Goal: Task Accomplishment & Management: Complete application form

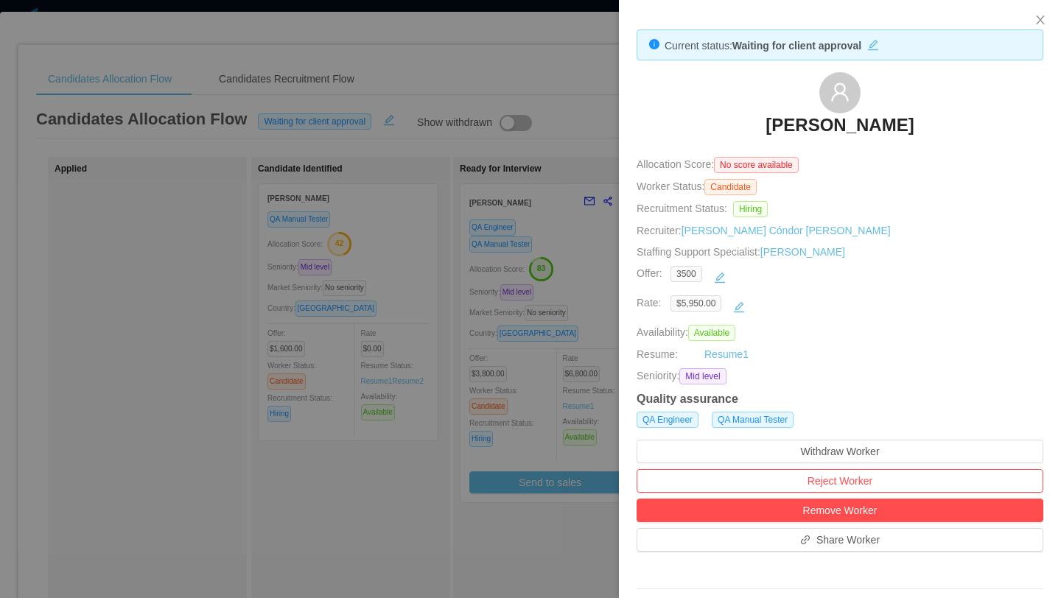
scroll to position [0, 390]
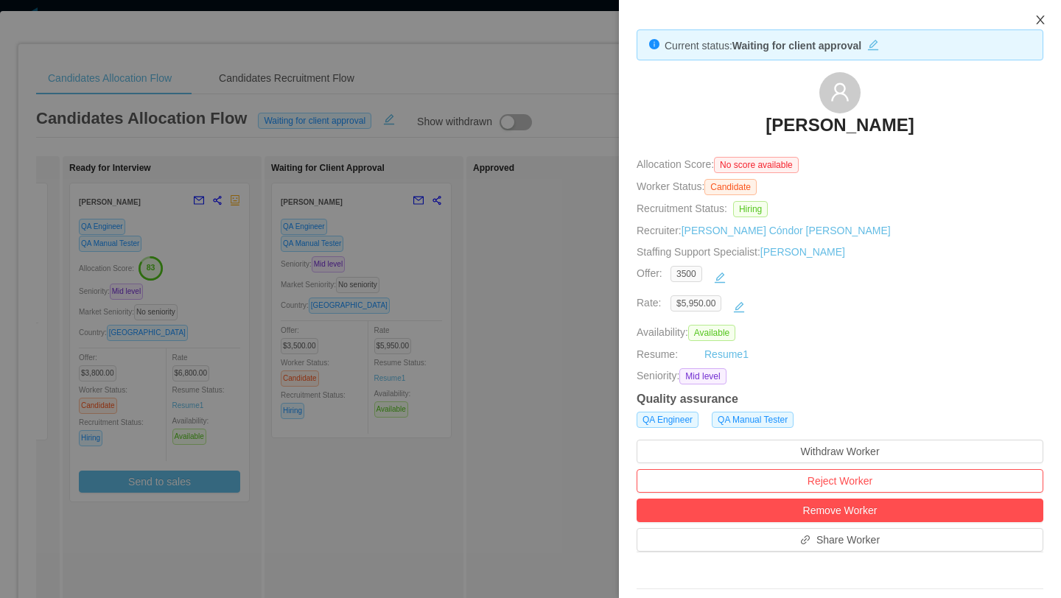
click at [1044, 21] on icon "icon: close" at bounding box center [1040, 20] width 12 height 12
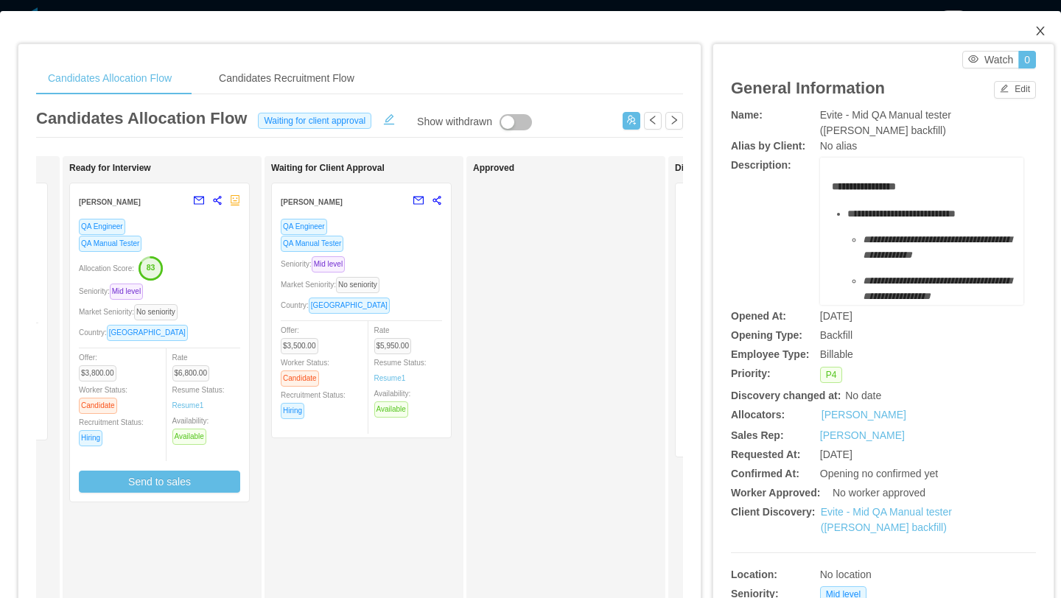
click at [1043, 30] on icon "icon: close" at bounding box center [1040, 31] width 12 height 12
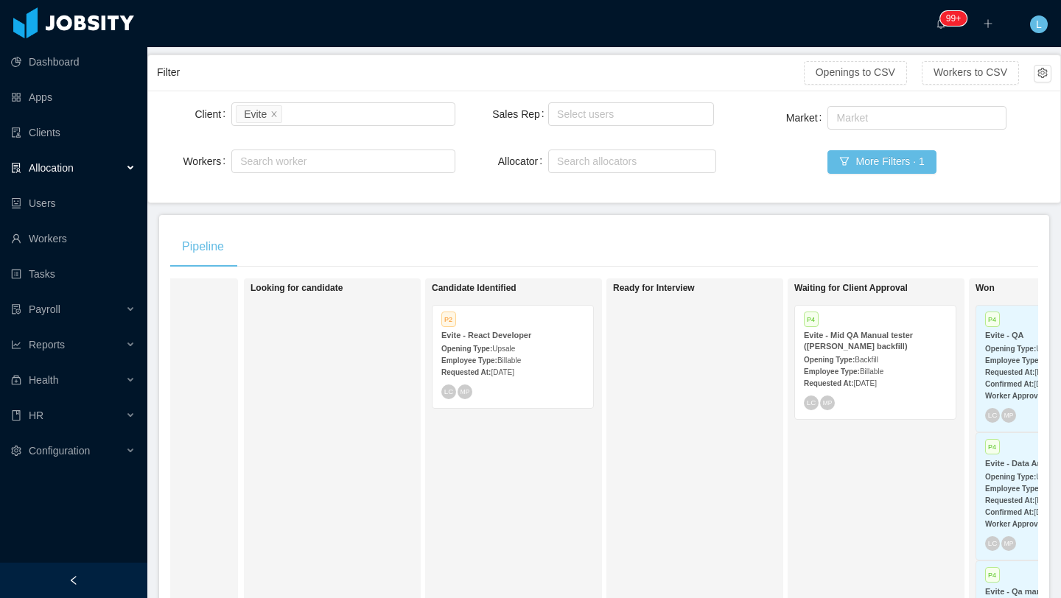
click at [106, 169] on div "Allocation" at bounding box center [73, 167] width 147 height 29
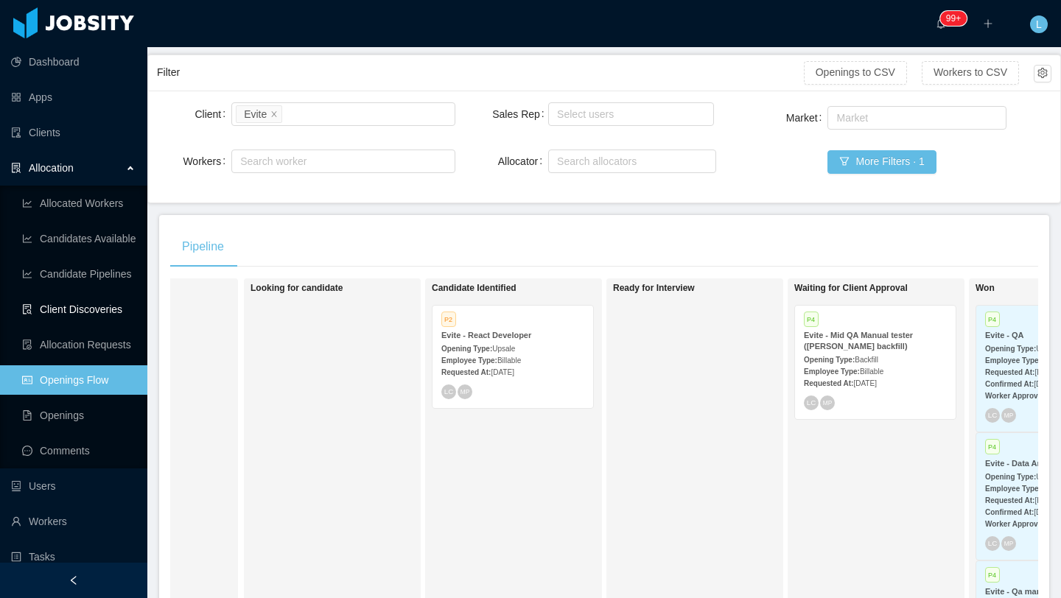
click at [108, 313] on link "Client Discoveries" at bounding box center [78, 309] width 113 height 29
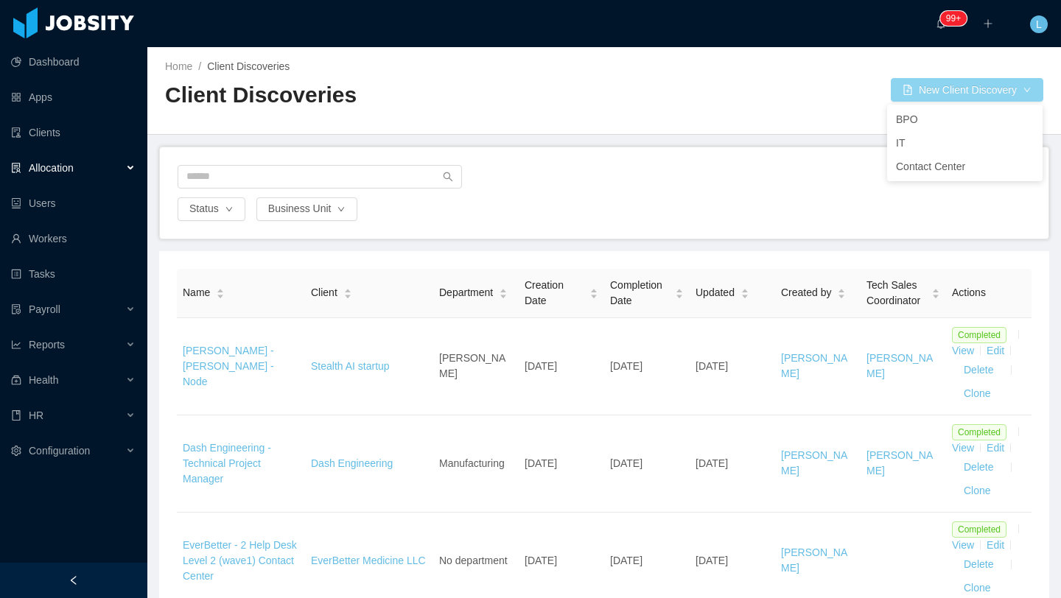
click at [911, 83] on button "New Client Discovery" at bounding box center [967, 90] width 153 height 24
click at [906, 145] on li "IT" at bounding box center [964, 143] width 155 height 24
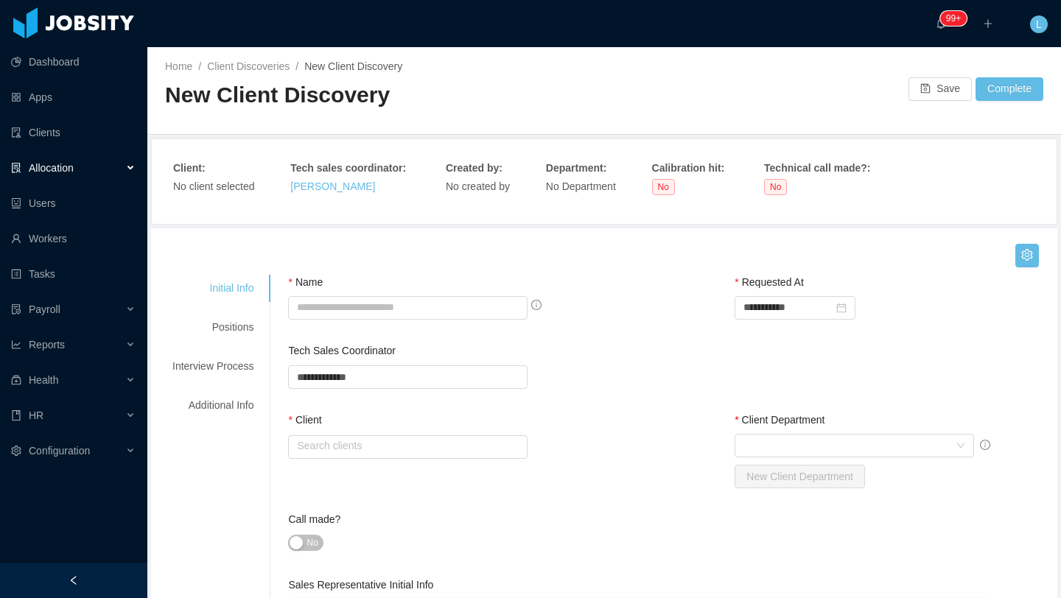
click at [83, 162] on div "Allocation" at bounding box center [73, 167] width 147 height 29
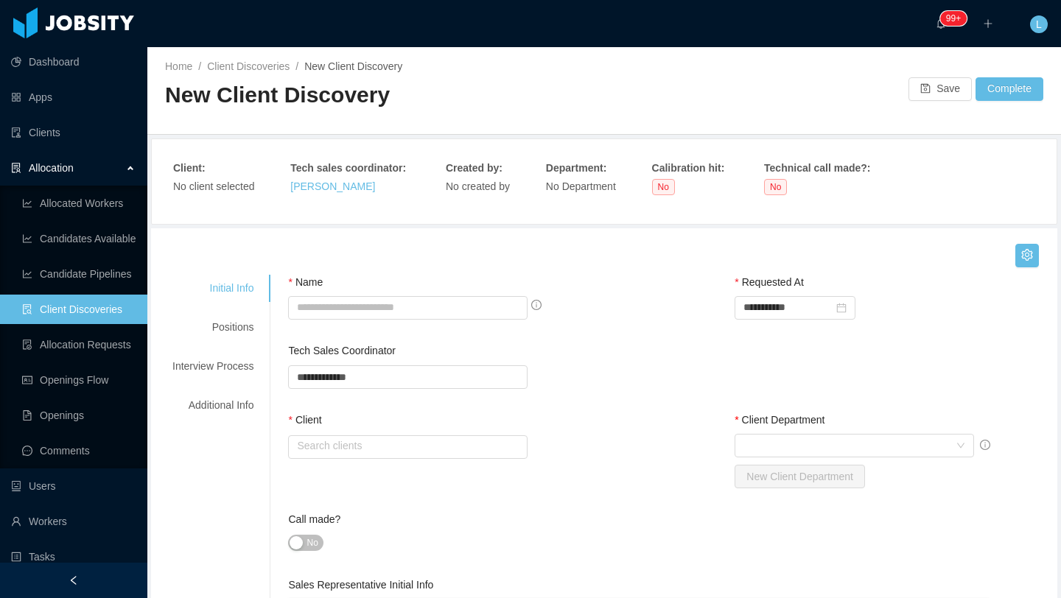
click at [97, 318] on link "Client Discoveries" at bounding box center [78, 309] width 113 height 29
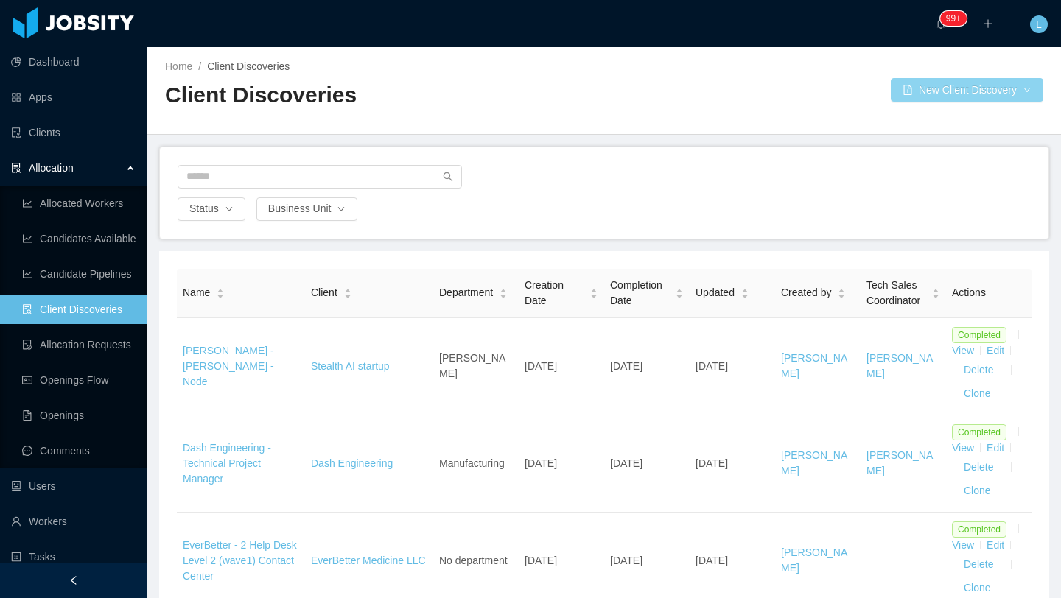
click at [903, 95] on button "New Client Discovery" at bounding box center [967, 90] width 153 height 24
click at [915, 138] on li "IT" at bounding box center [964, 143] width 155 height 24
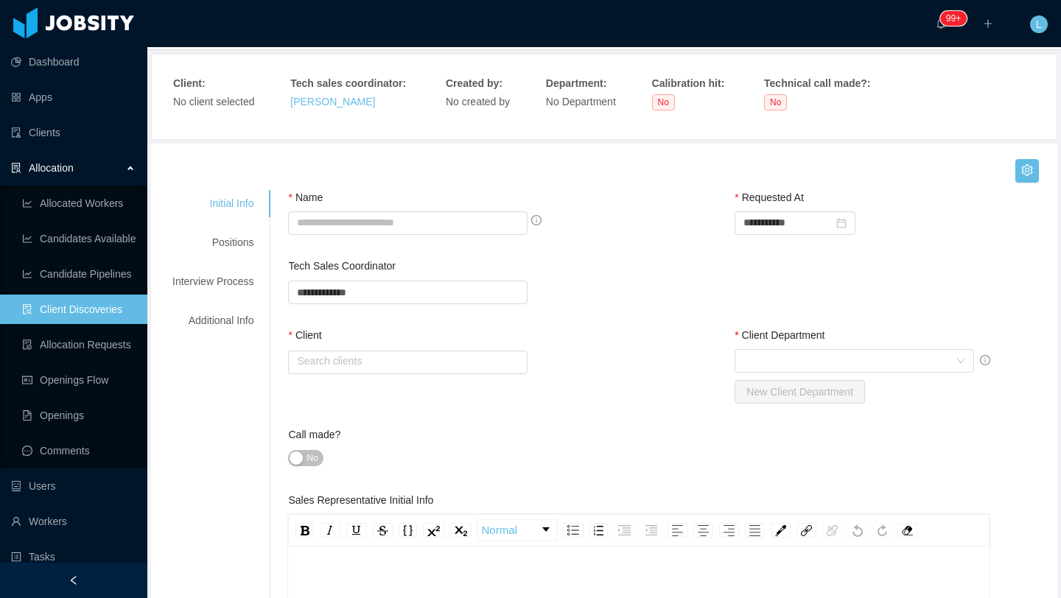
scroll to position [102, 0]
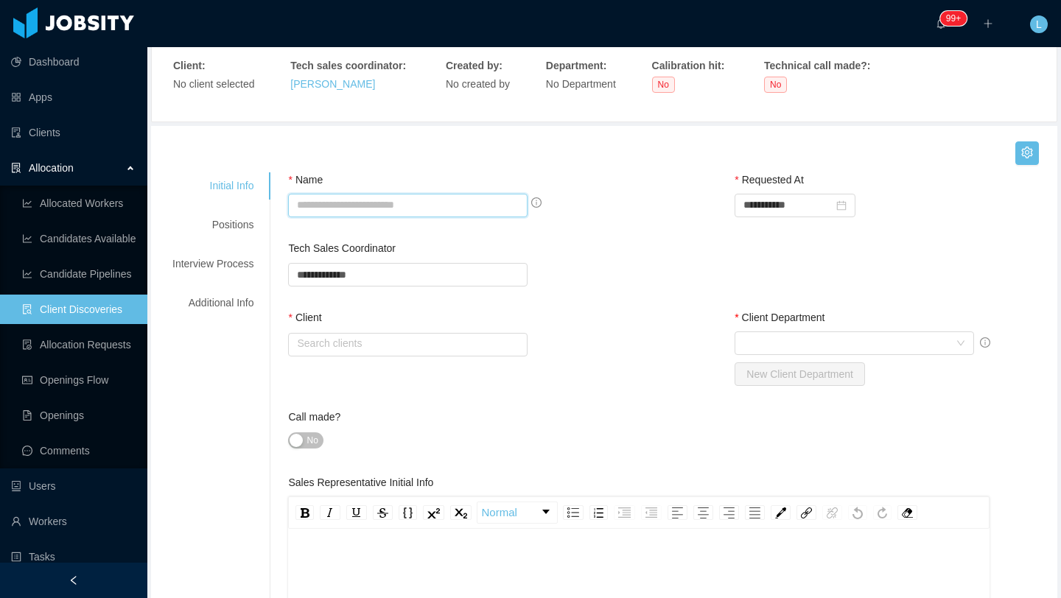
click at [354, 209] on input "Name" at bounding box center [407, 206] width 239 height 24
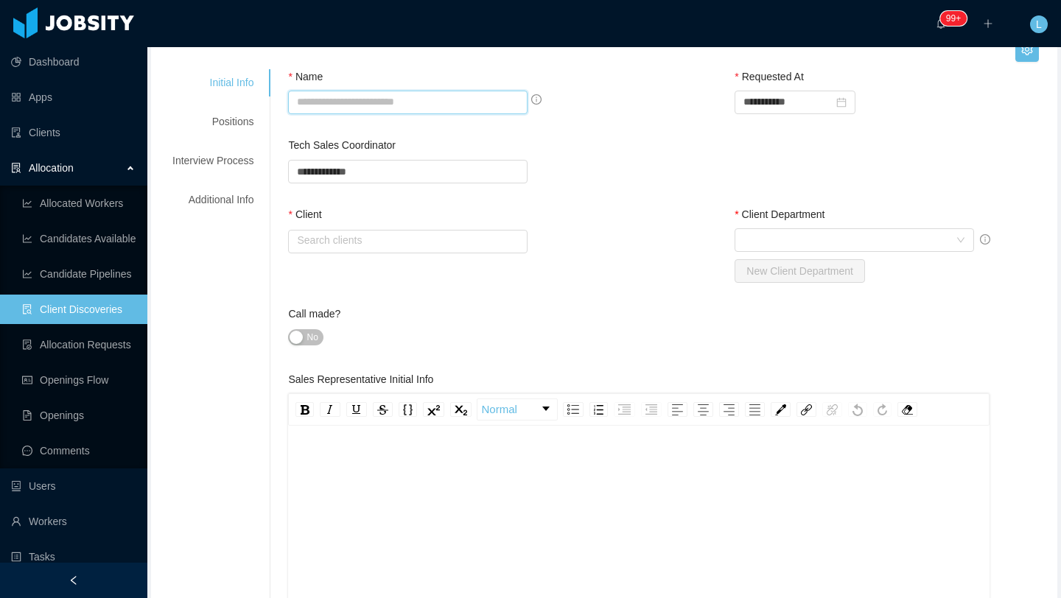
scroll to position [209, 0]
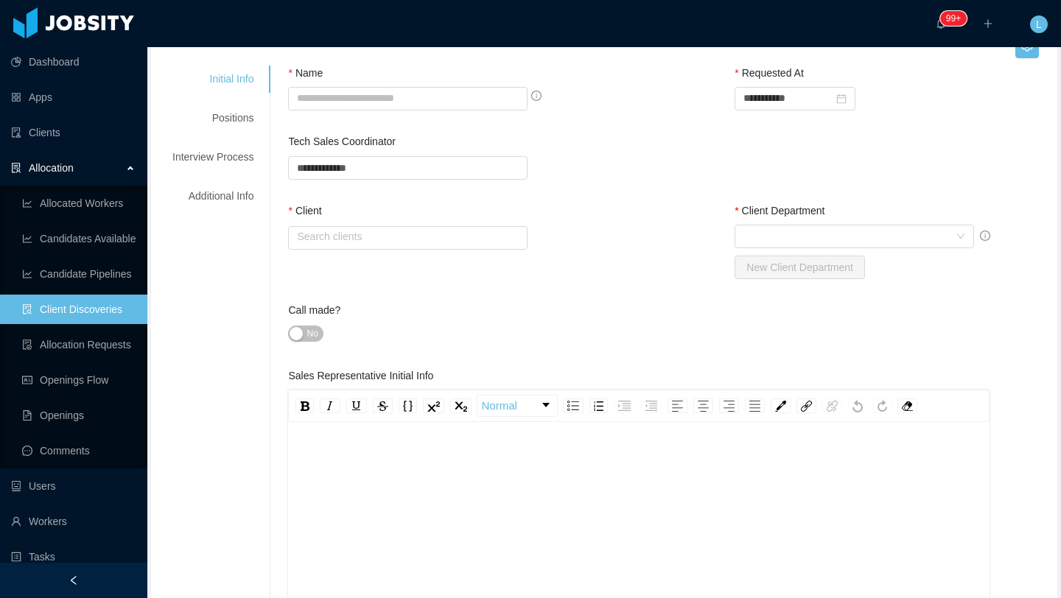
click at [485, 455] on div "rdw-editor" at bounding box center [639, 454] width 679 height 15
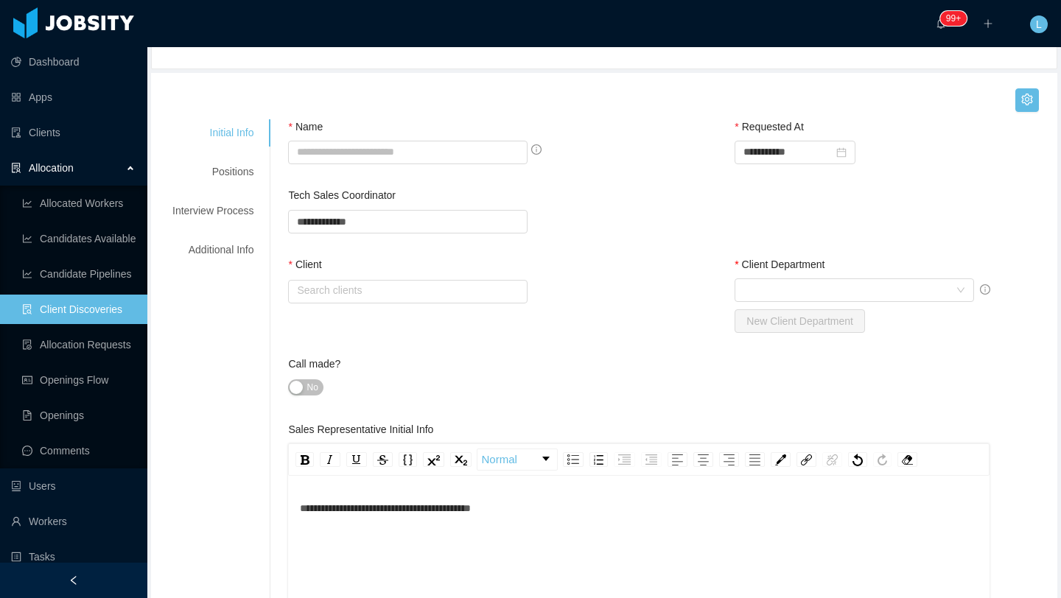
scroll to position [150, 0]
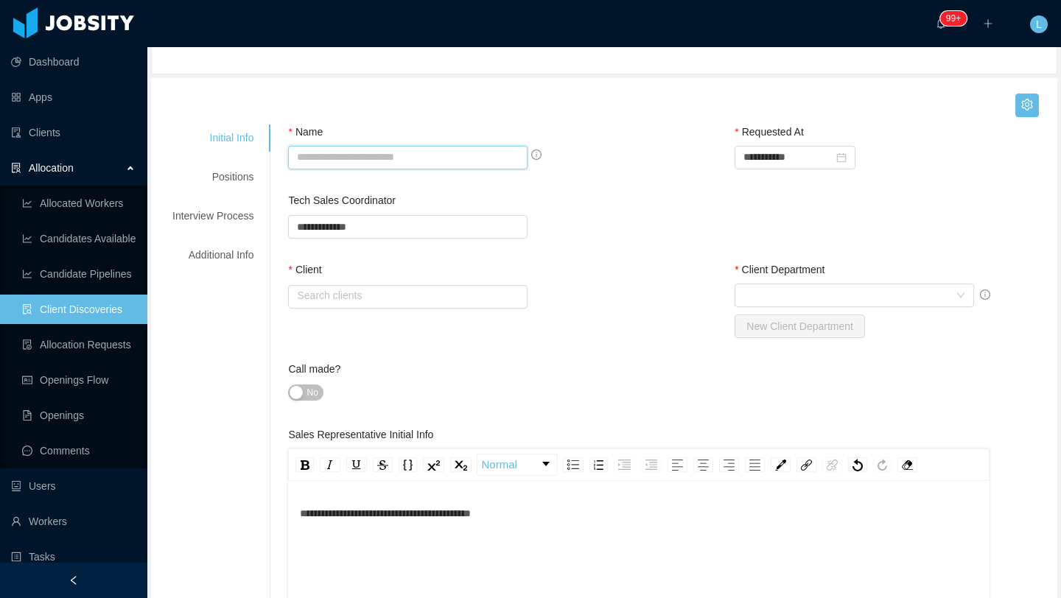
click at [399, 158] on input "Name" at bounding box center [407, 158] width 239 height 24
paste input "**********"
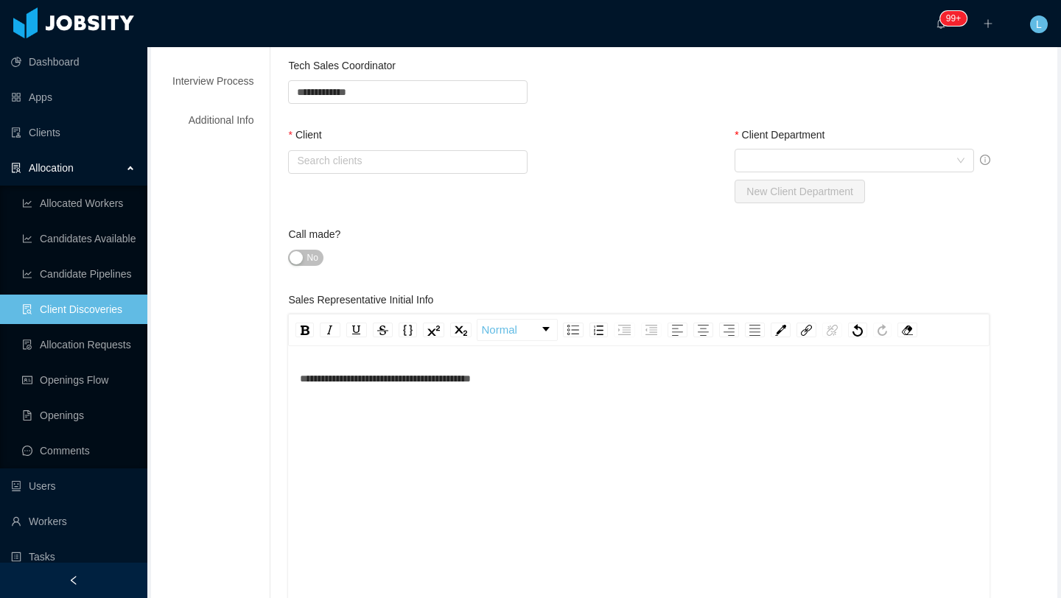
scroll to position [336, 0]
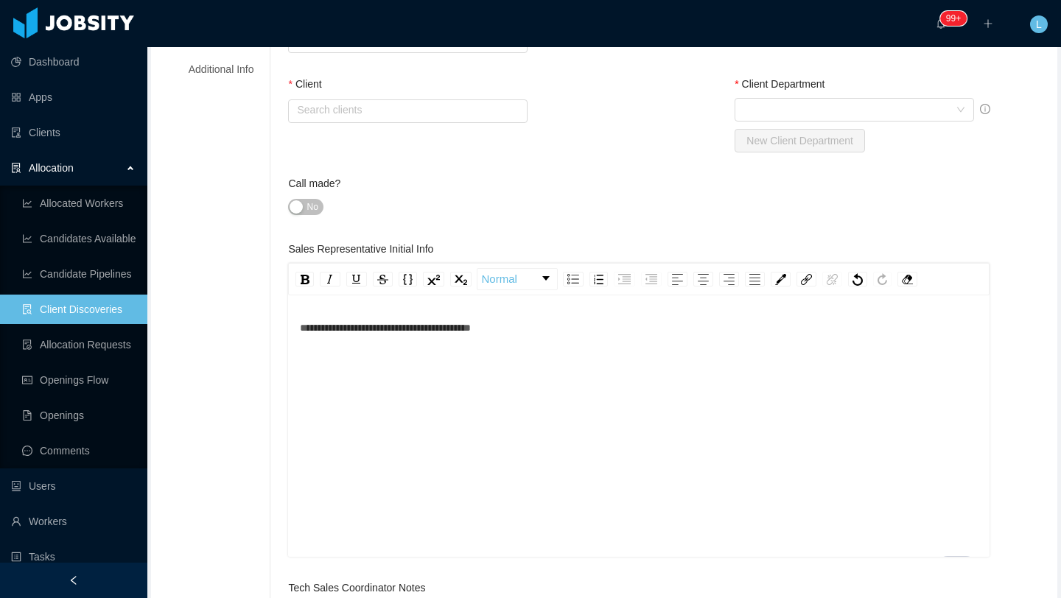
type input "**********"
click at [585, 301] on div "**********" at bounding box center [638, 428] width 701 height 258
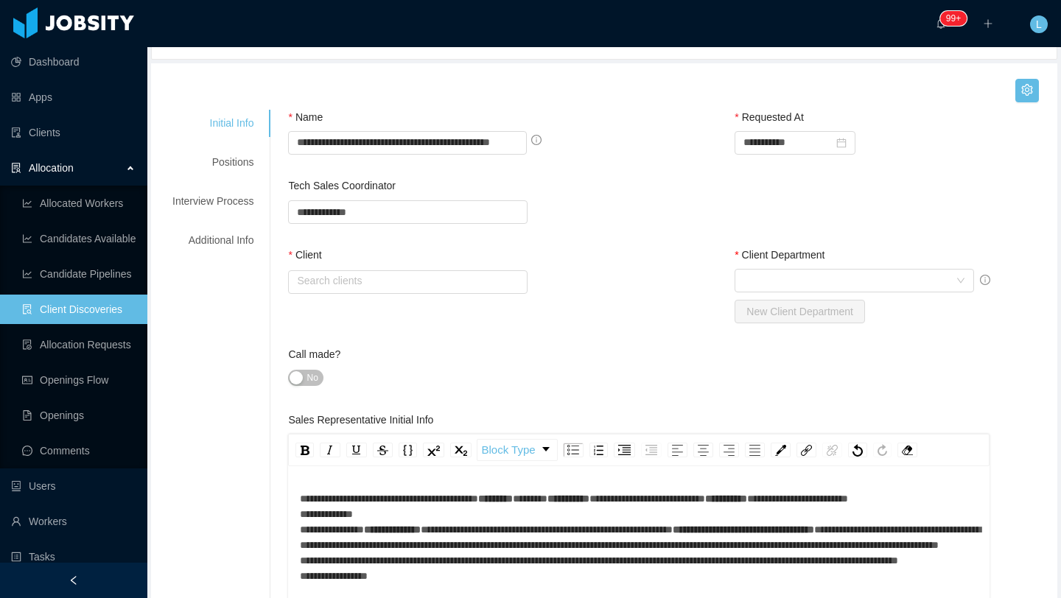
scroll to position [151, 0]
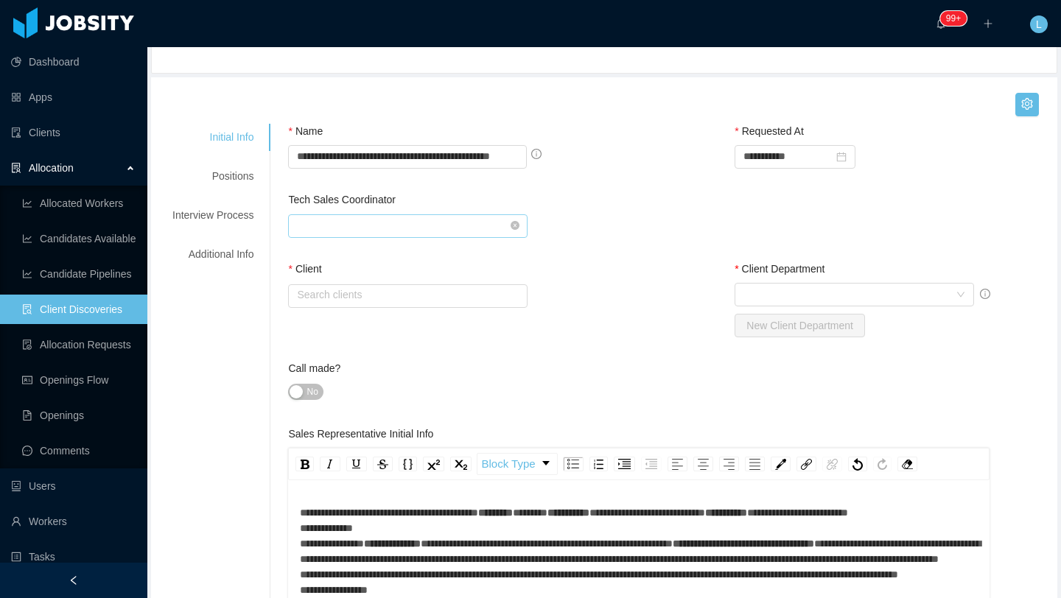
click at [454, 226] on input "text" at bounding box center [407, 226] width 239 height 24
click at [419, 262] on li "Mauricio Lopez" at bounding box center [410, 254] width 238 height 24
type input "**********"
click at [403, 294] on input "text" at bounding box center [407, 296] width 239 height 24
type input "******"
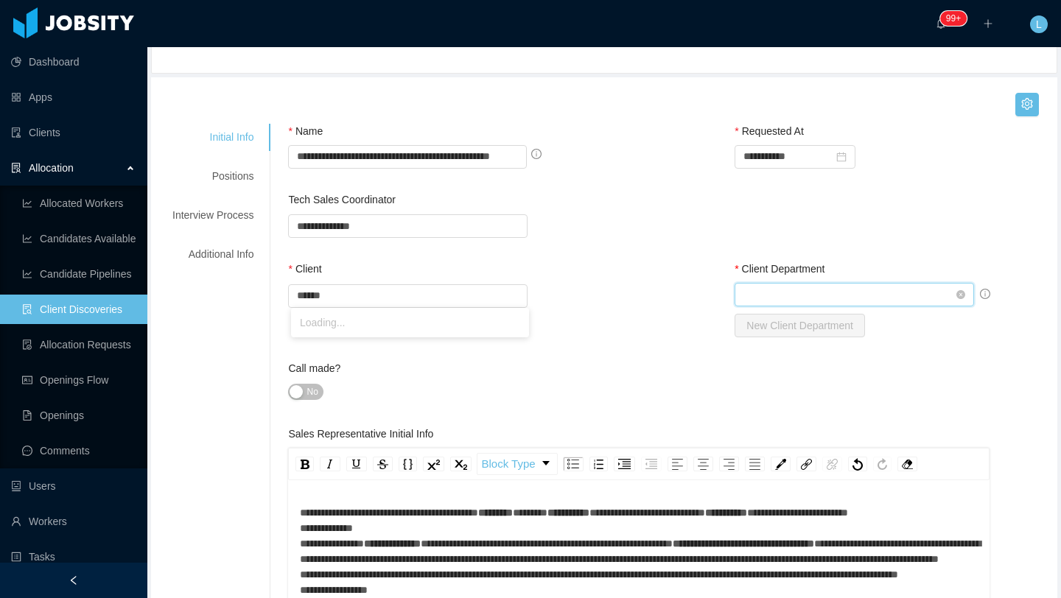
click at [802, 291] on div "Select Client Department" at bounding box center [849, 295] width 212 height 22
click at [586, 365] on div "Call made?" at bounding box center [447, 371] width 319 height 21
click at [357, 287] on input "******" at bounding box center [407, 296] width 239 height 24
click at [358, 320] on li "Kenect" at bounding box center [410, 323] width 238 height 24
click at [829, 295] on div "Select Client Department" at bounding box center [849, 295] width 212 height 22
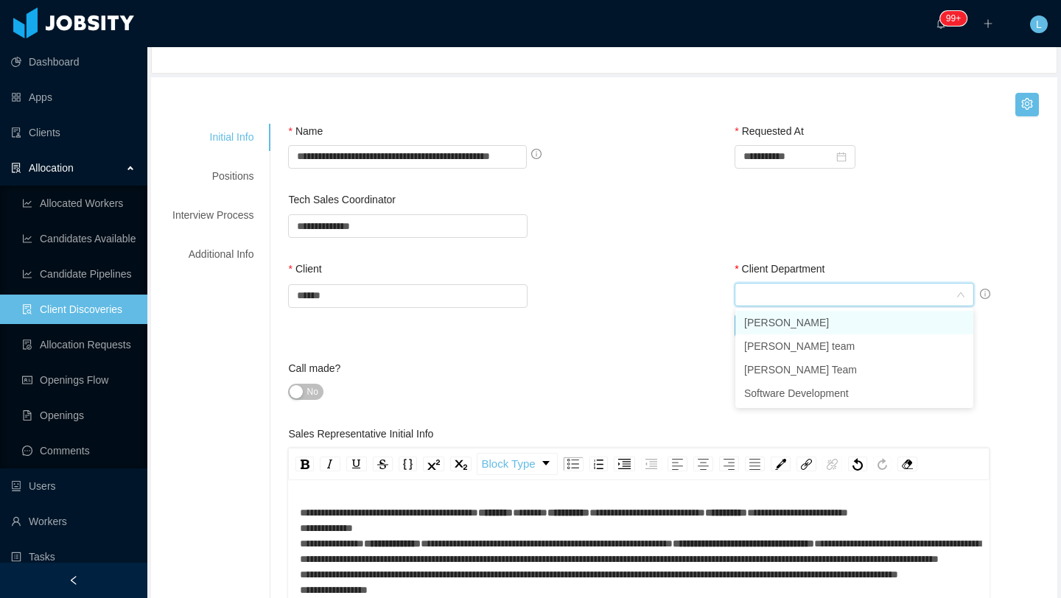
click at [797, 322] on li "Josh Condas" at bounding box center [854, 323] width 238 height 24
type input "*"
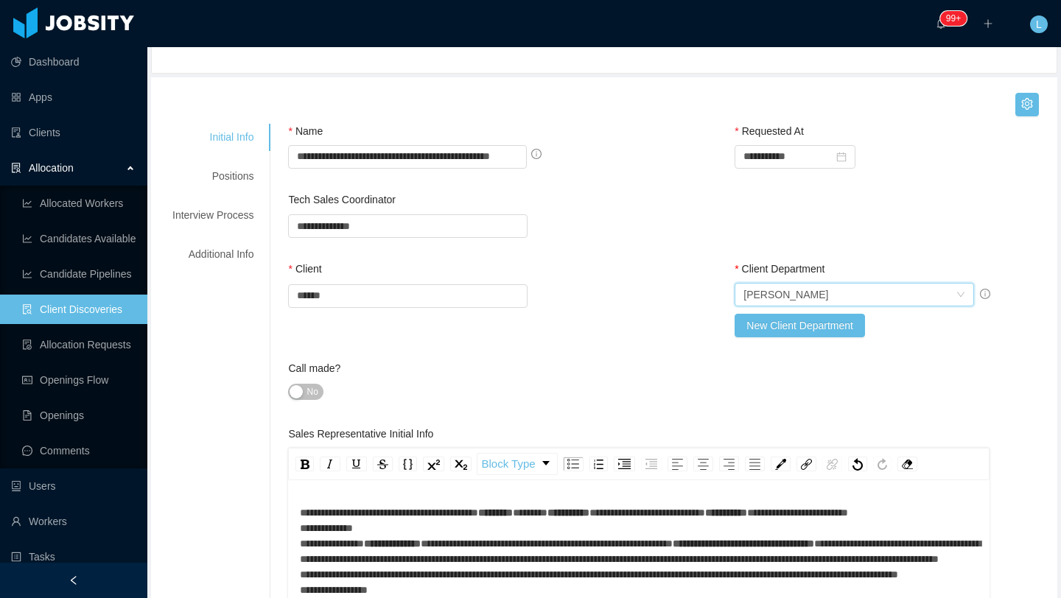
scroll to position [0, 0]
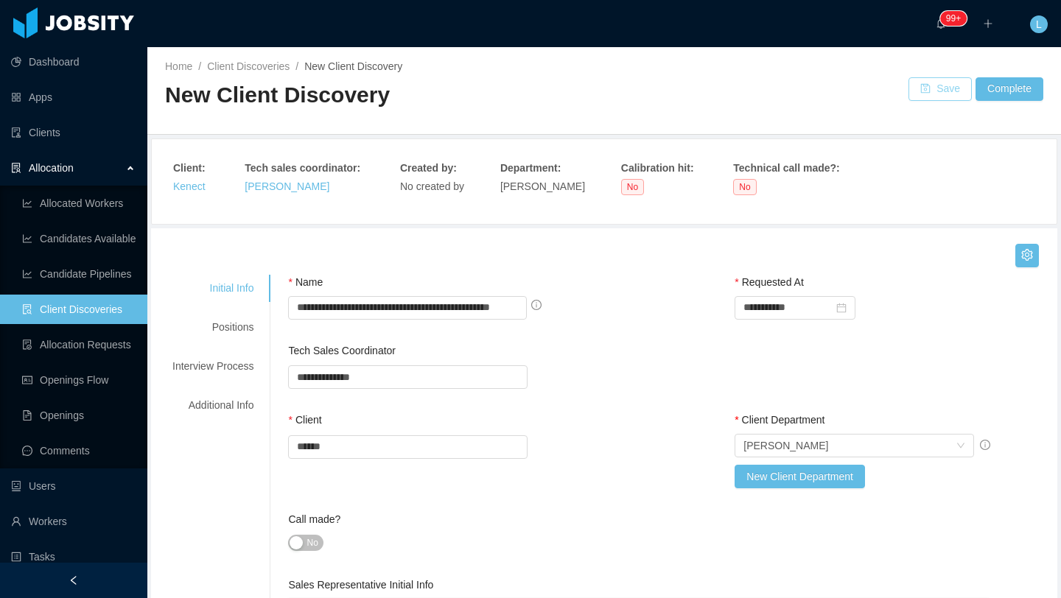
click at [936, 95] on button "Save" at bounding box center [939, 89] width 63 height 24
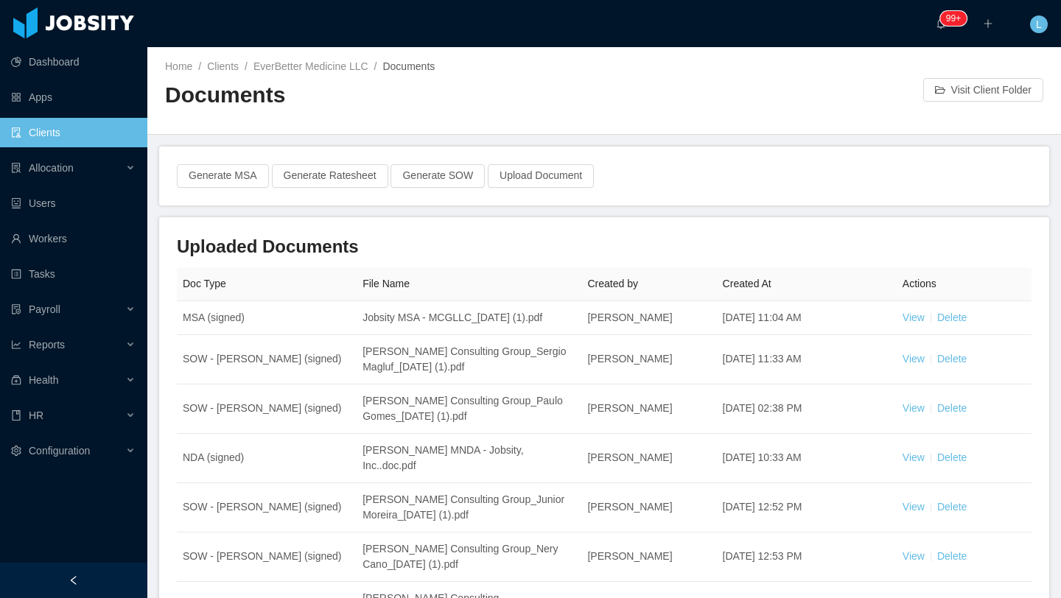
click at [71, 136] on link "Clients" at bounding box center [73, 132] width 125 height 29
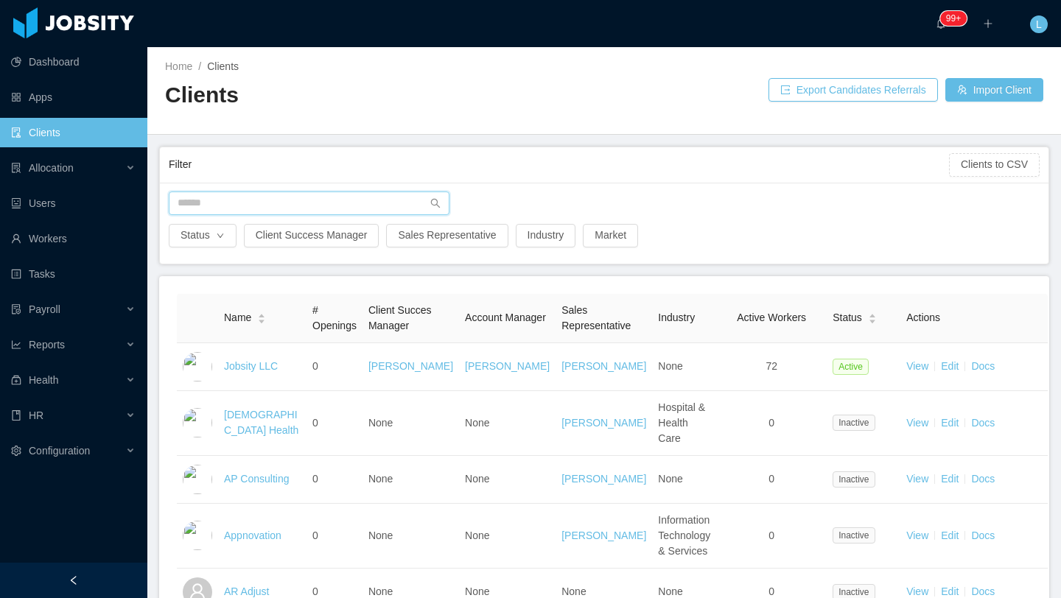
click at [259, 200] on input "text" at bounding box center [309, 204] width 281 height 24
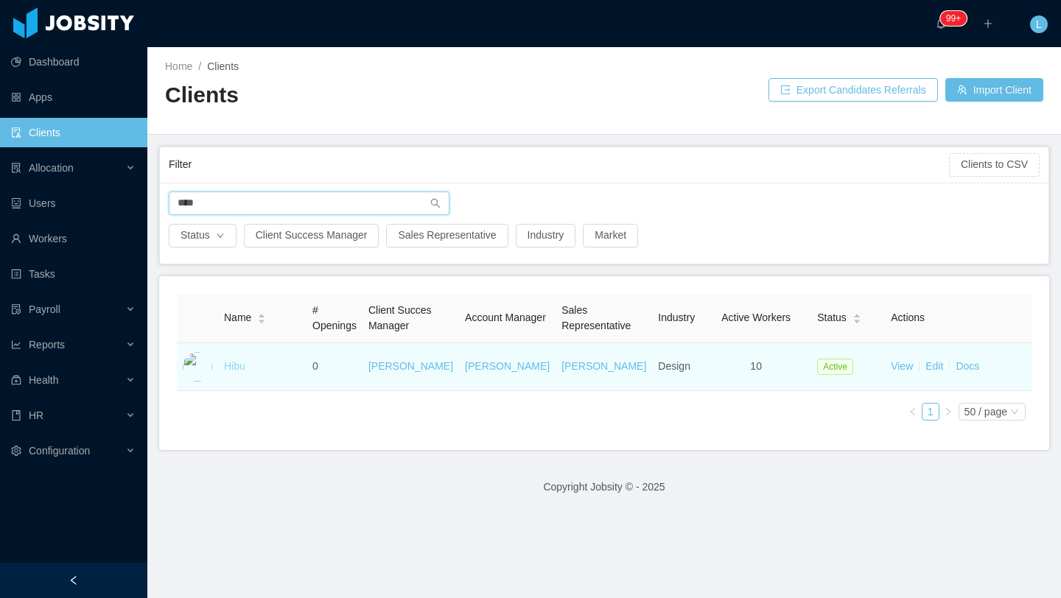
type input "****"
click at [237, 366] on link "Hibu" at bounding box center [234, 366] width 21 height 12
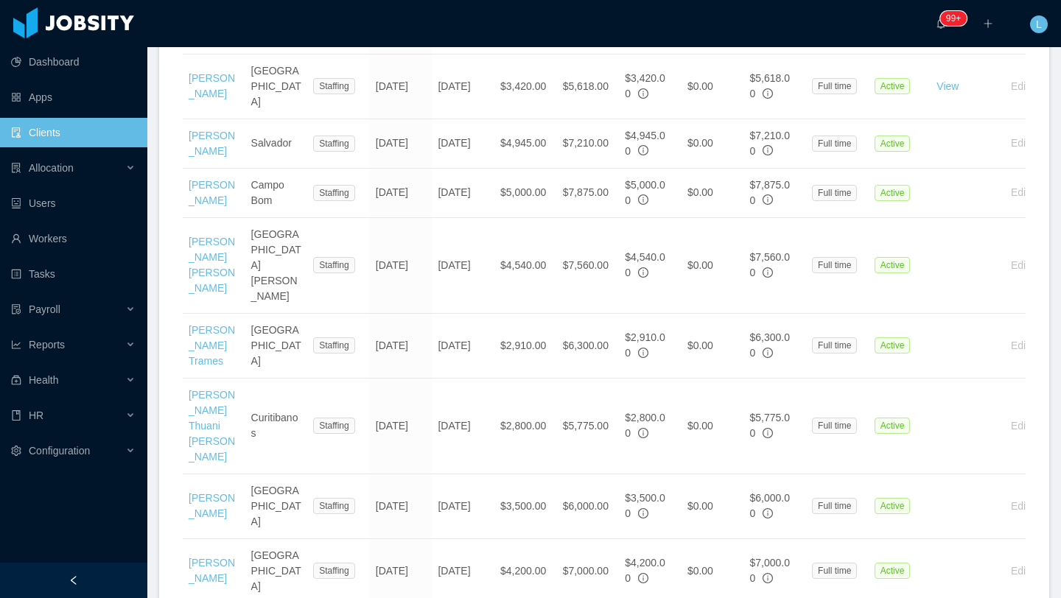
scroll to position [681, 0]
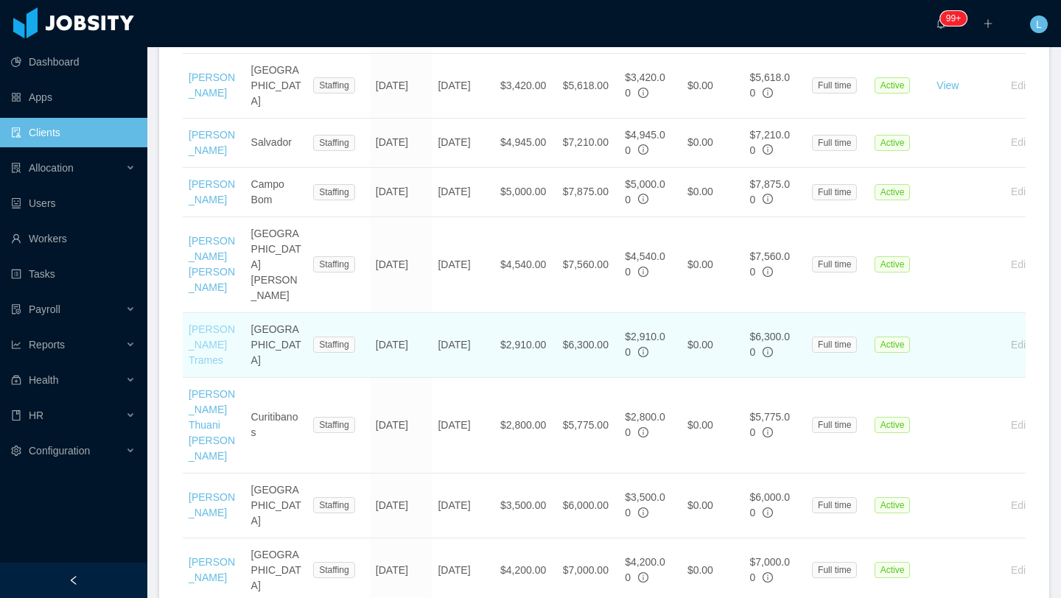
click at [203, 323] on link "Deyvid Holz Trames" at bounding box center [212, 344] width 46 height 43
